Goal: Task Accomplishment & Management: Use online tool/utility

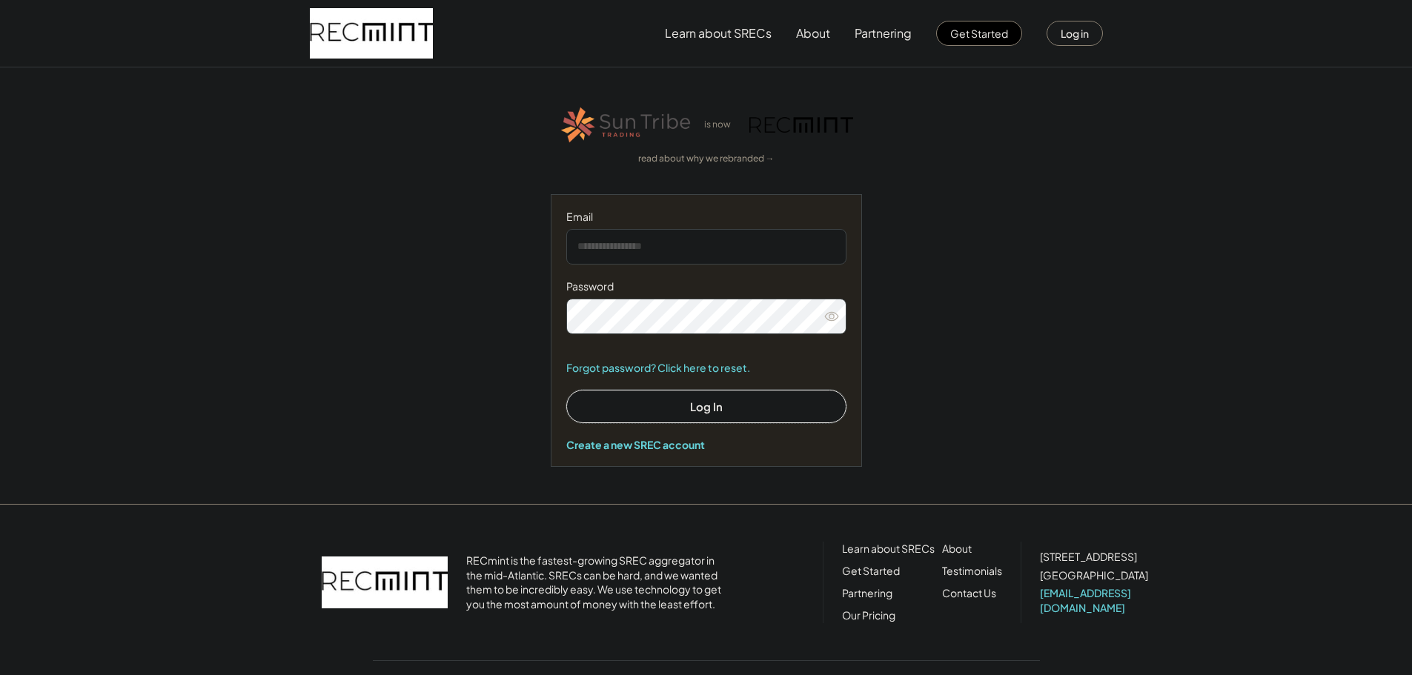
click at [692, 401] on button "Log In" at bounding box center [706, 406] width 280 height 33
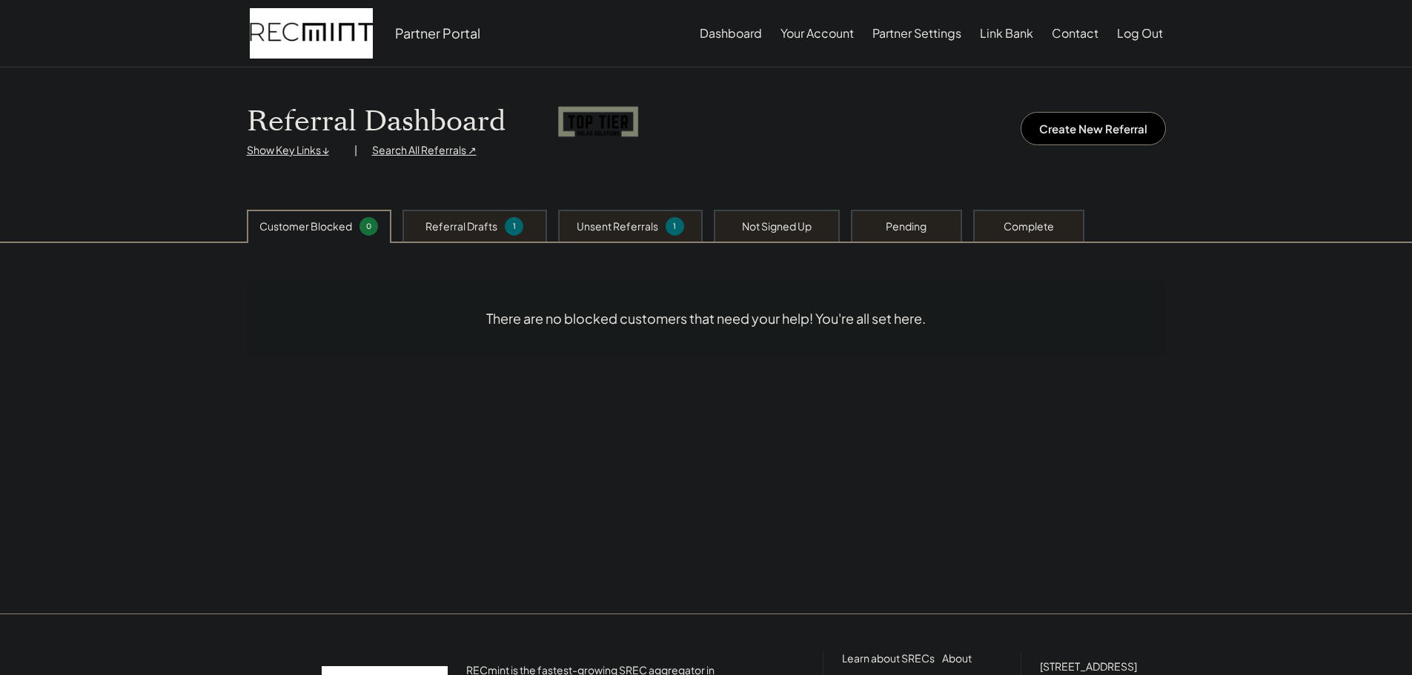
click at [485, 236] on div "Referral Drafts 1" at bounding box center [474, 226] width 145 height 32
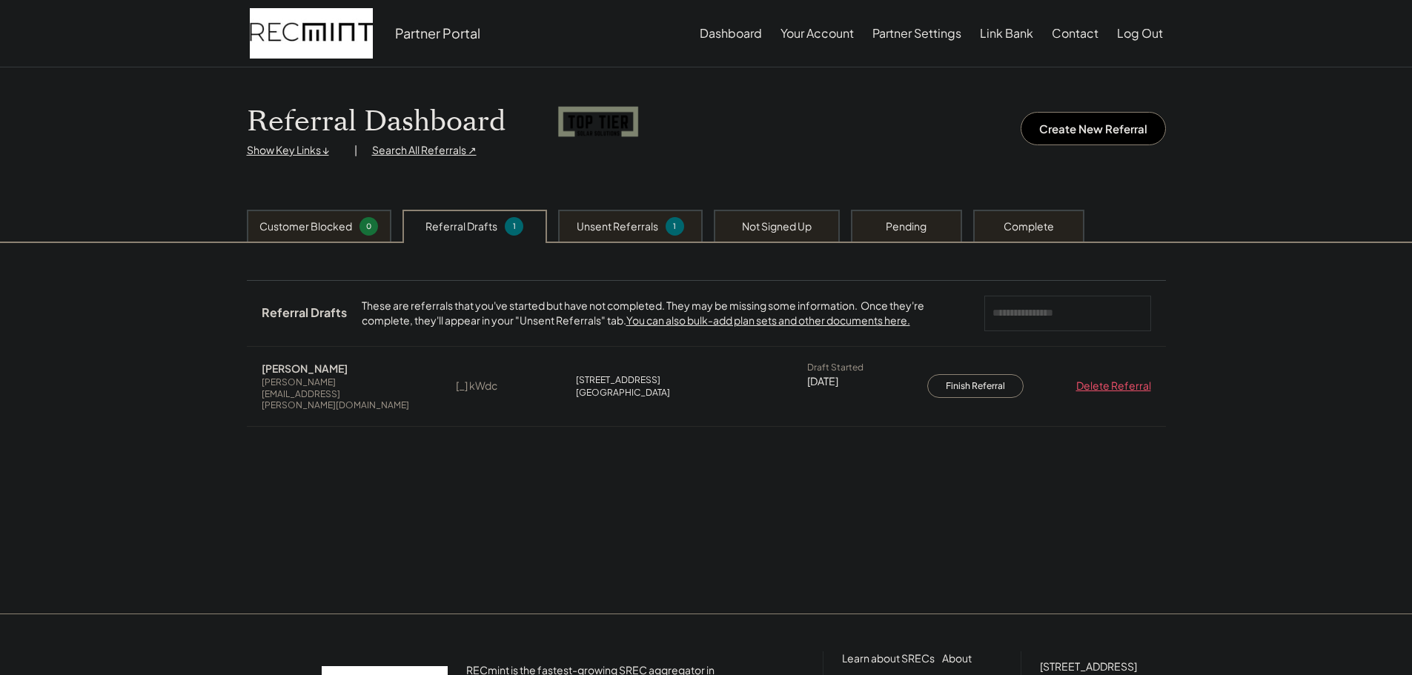
click at [631, 235] on div "Unsent Referrals 1" at bounding box center [630, 226] width 145 height 32
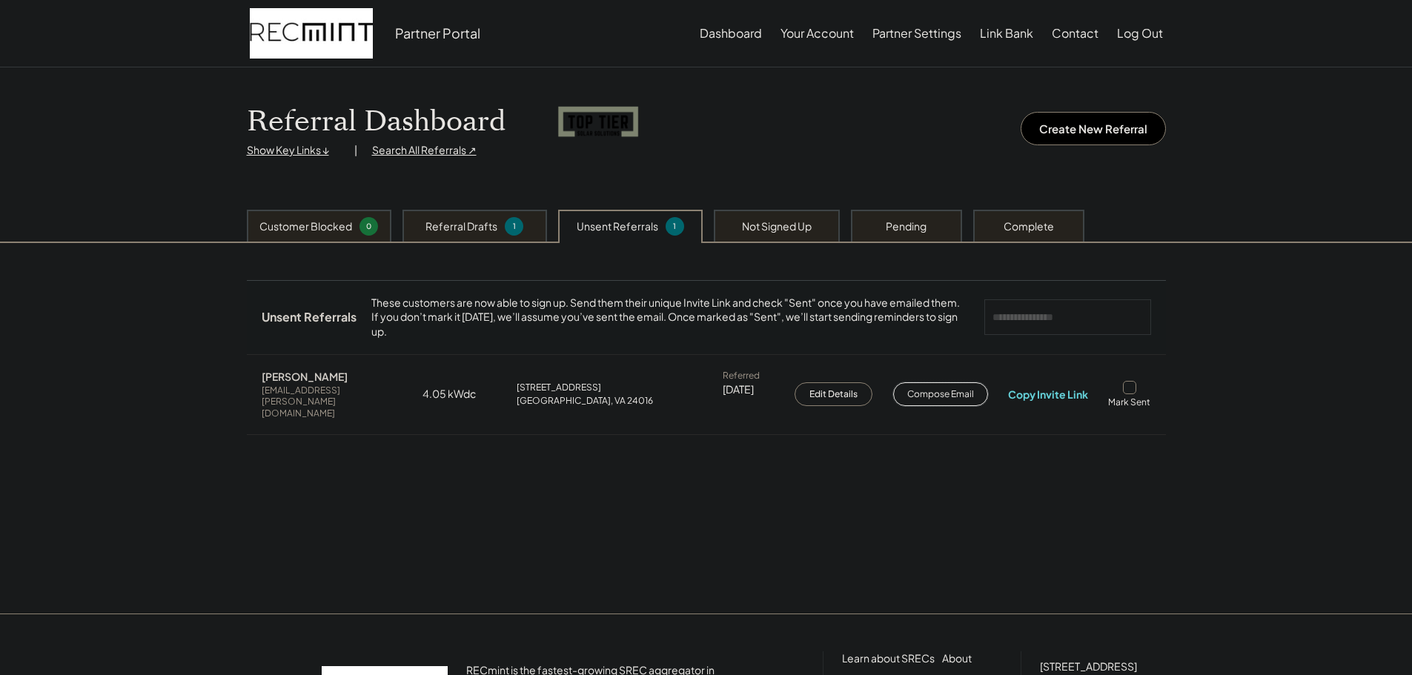
click at [928, 397] on button "Compose Email" at bounding box center [940, 394] width 95 height 24
click at [1133, 388] on div at bounding box center [1129, 387] width 13 height 13
